Goal: Navigation & Orientation: Find specific page/section

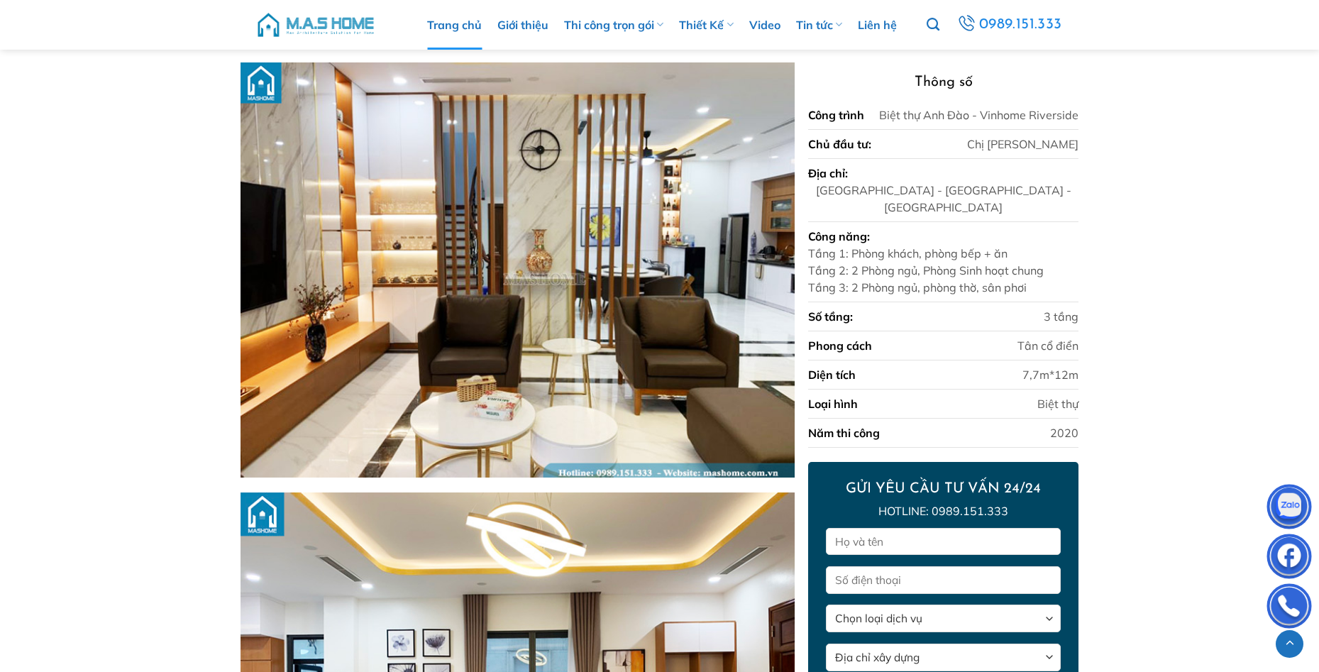
click at [450, 21] on link "Trang chủ" at bounding box center [454, 25] width 55 height 50
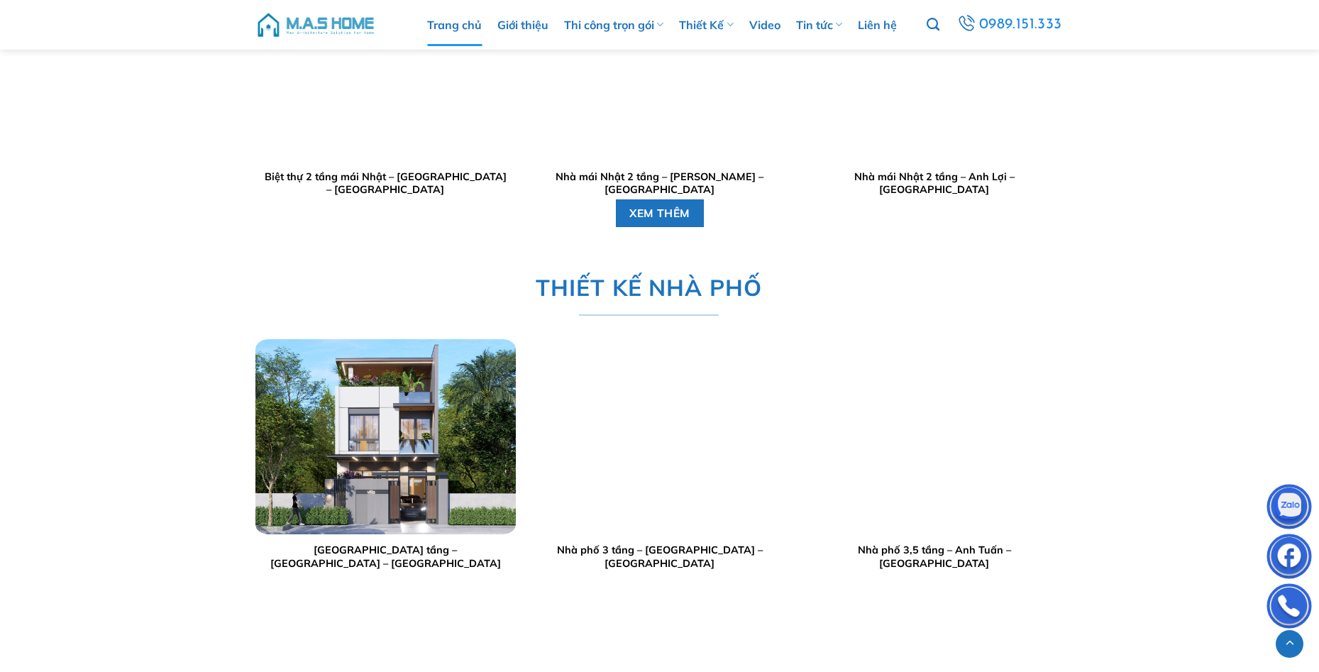
scroll to position [2483, 0]
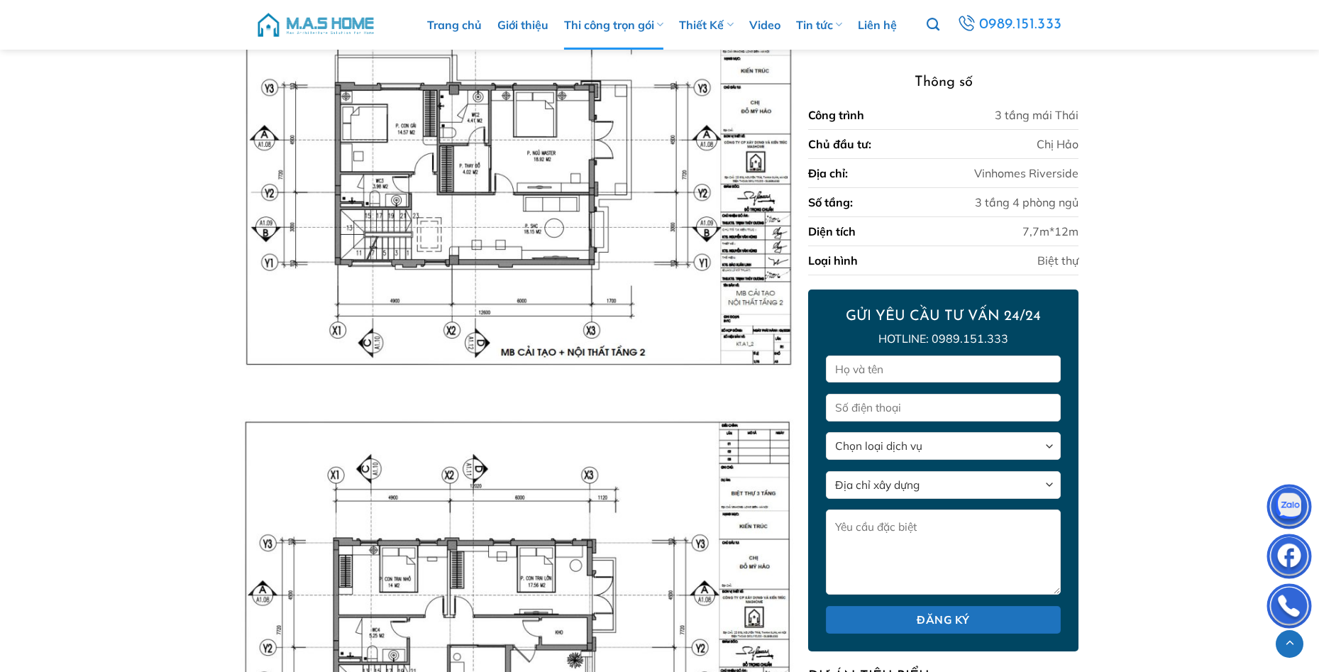
scroll to position [6530, 0]
